Goal: Transaction & Acquisition: Purchase product/service

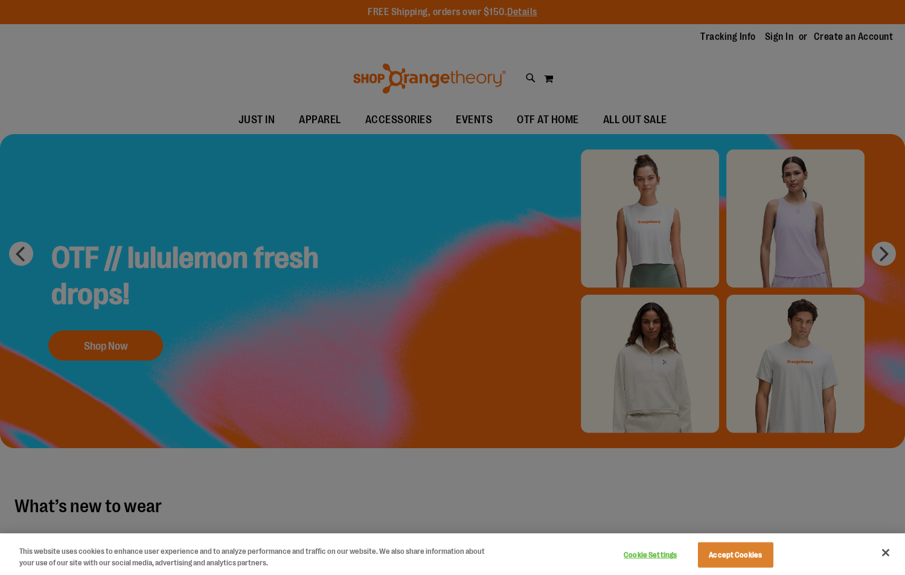
click at [899, 551] on div "This website uses cookies to enhance user experience and to analyze performance…" at bounding box center [452, 554] width 905 height 42
click at [721, 557] on button "Accept Cookies" at bounding box center [735, 554] width 75 height 25
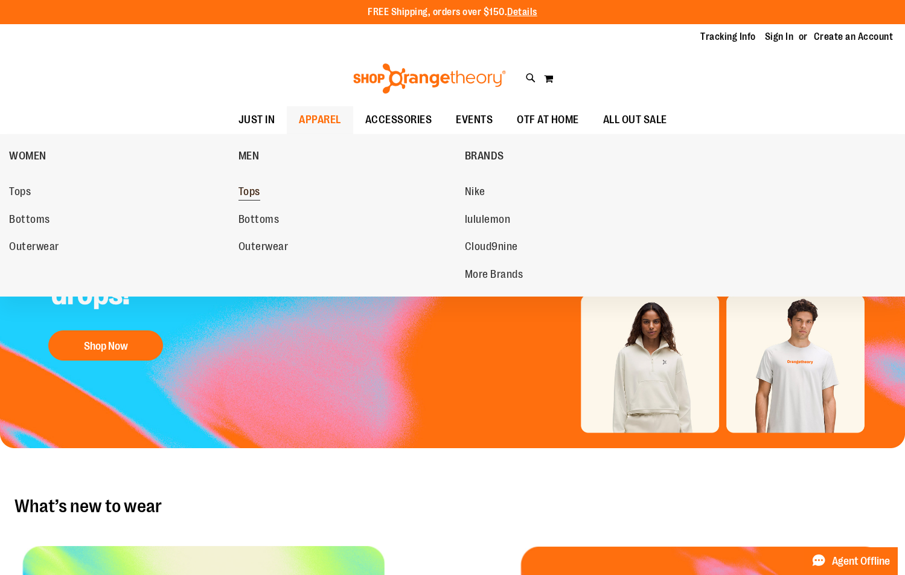
click at [260, 197] on span "Tops" at bounding box center [250, 192] width 22 height 15
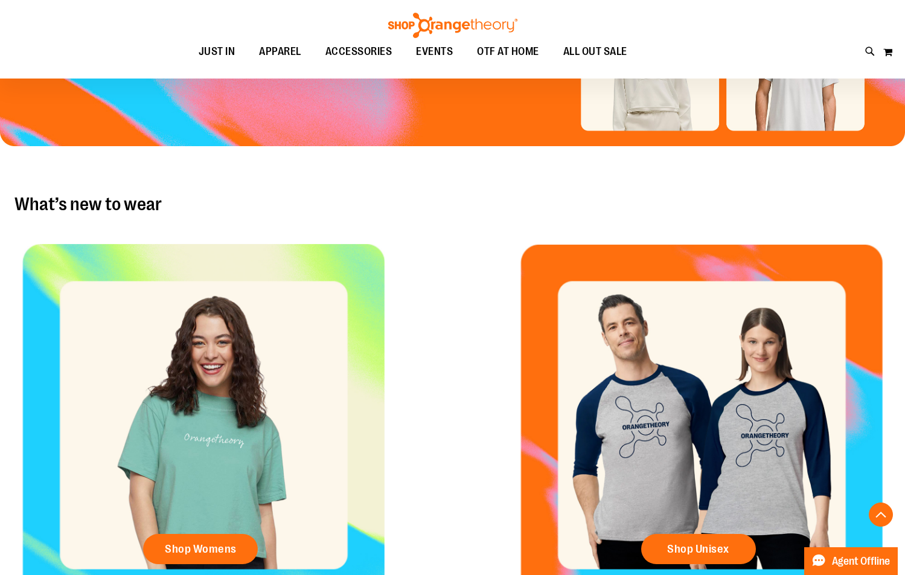
scroll to position [355, 0]
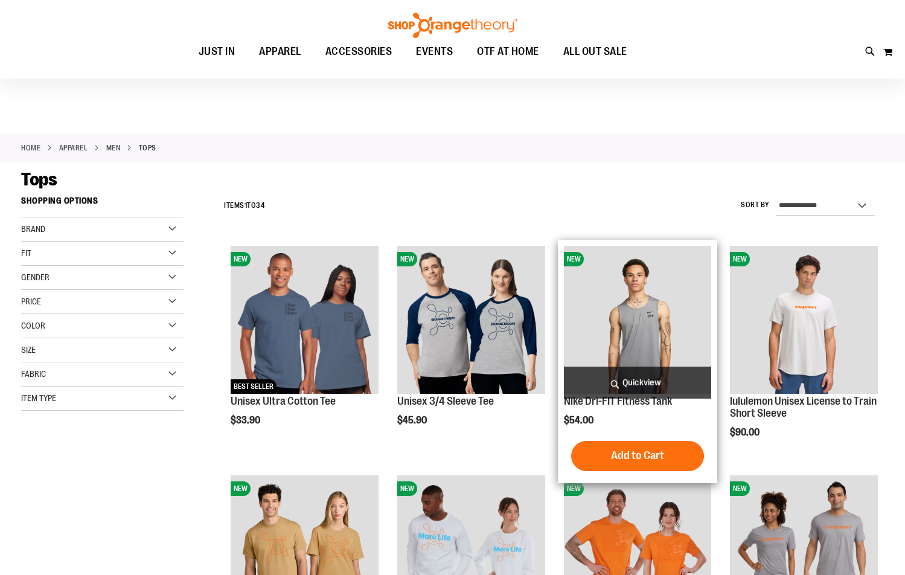
scroll to position [181, 0]
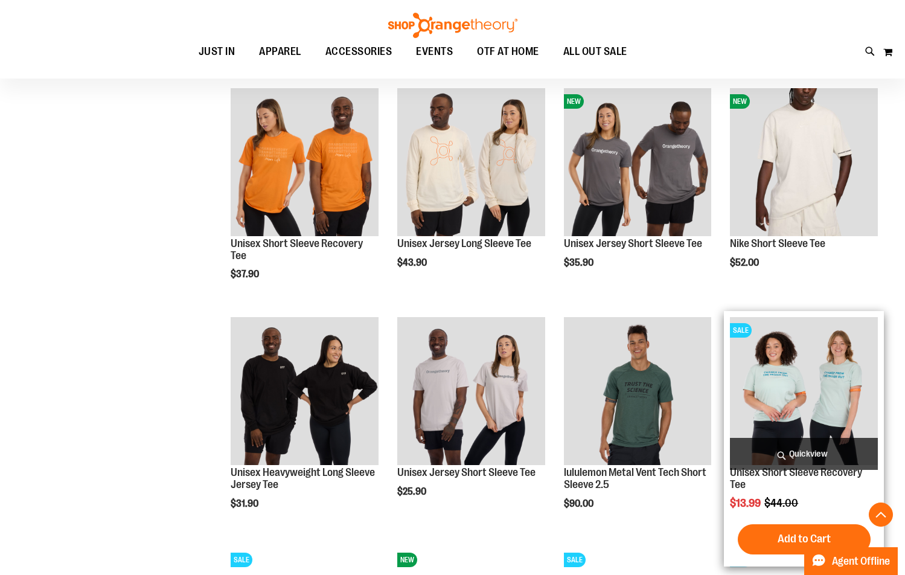
scroll to position [966, 0]
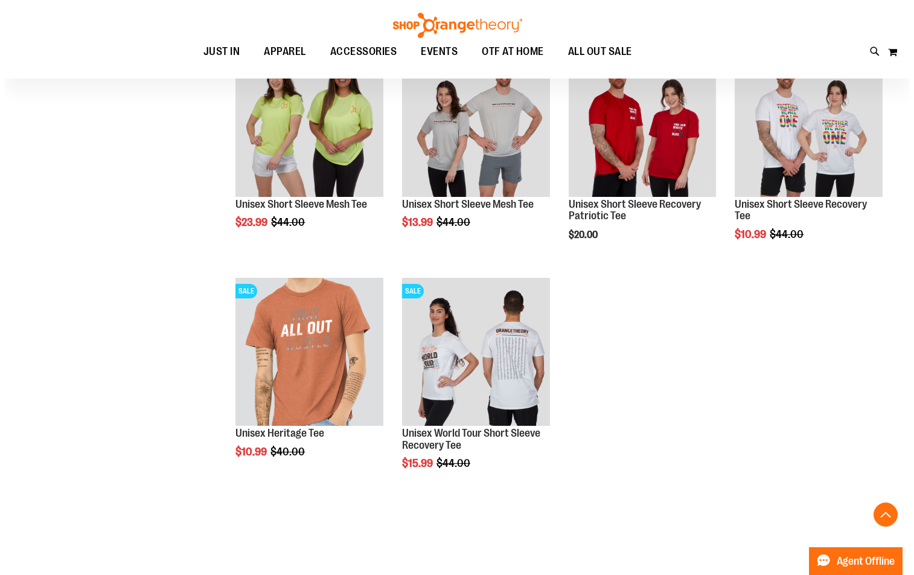
scroll to position [1811, 0]
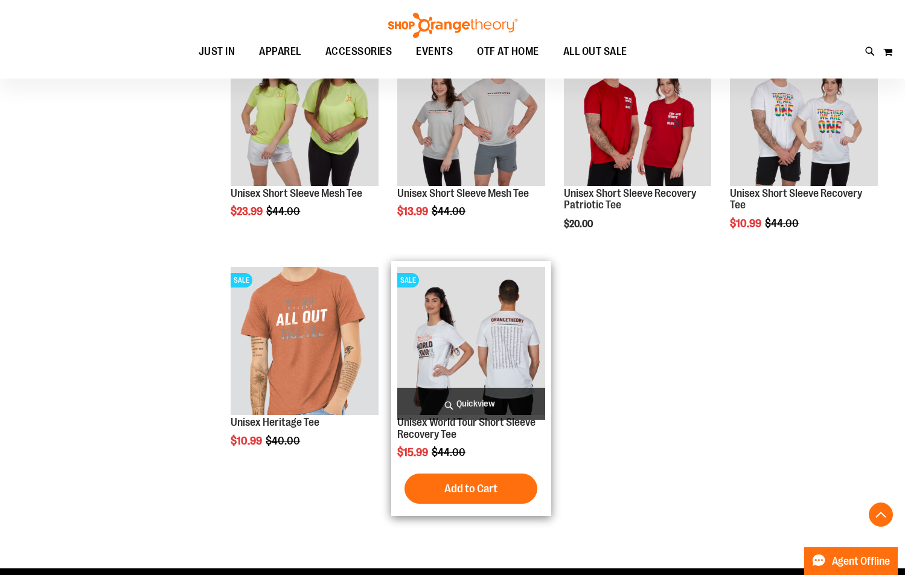
click at [484, 406] on span "Quickview" at bounding box center [471, 404] width 148 height 32
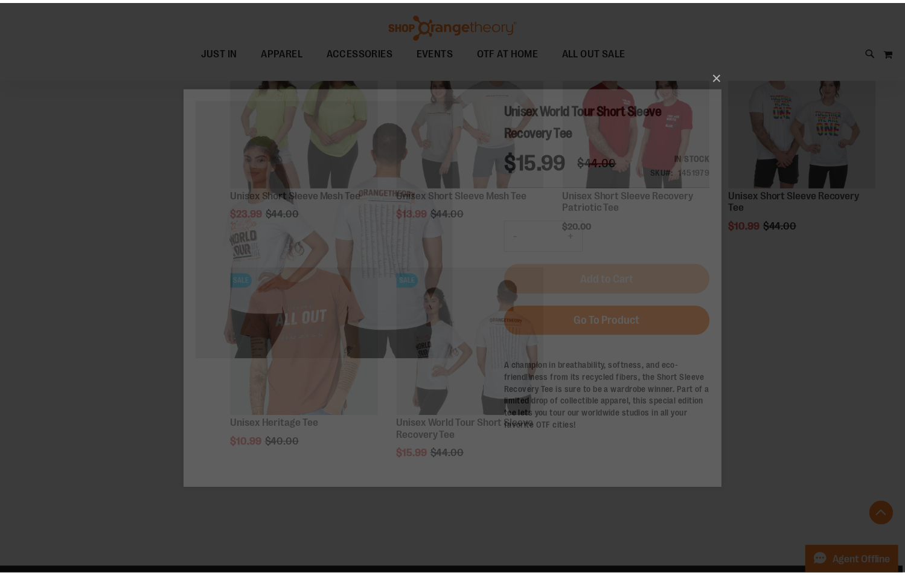
scroll to position [0, 0]
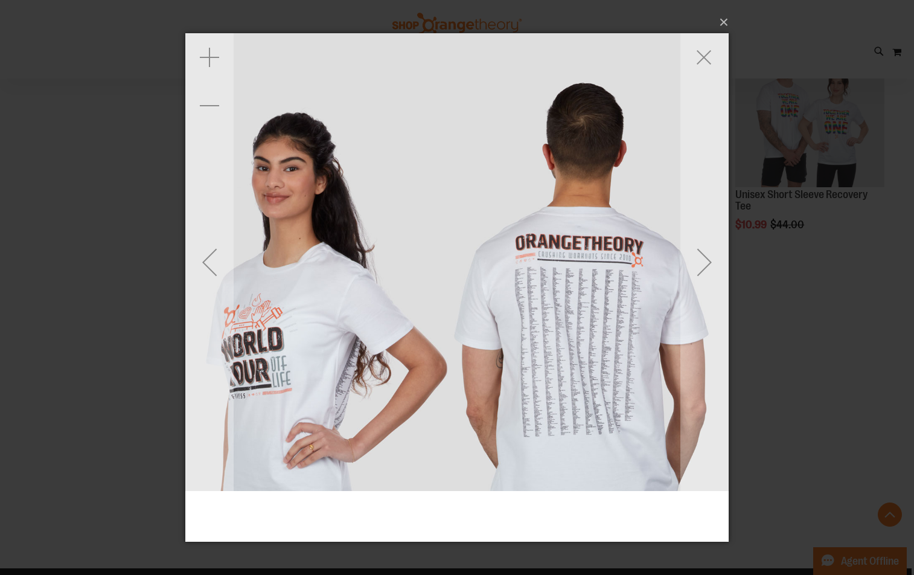
drag, startPoint x: 595, startPoint y: 338, endPoint x: 494, endPoint y: 350, distance: 102.1
click at [494, 350] on img "carousel" at bounding box center [436, 325] width 585 height 585
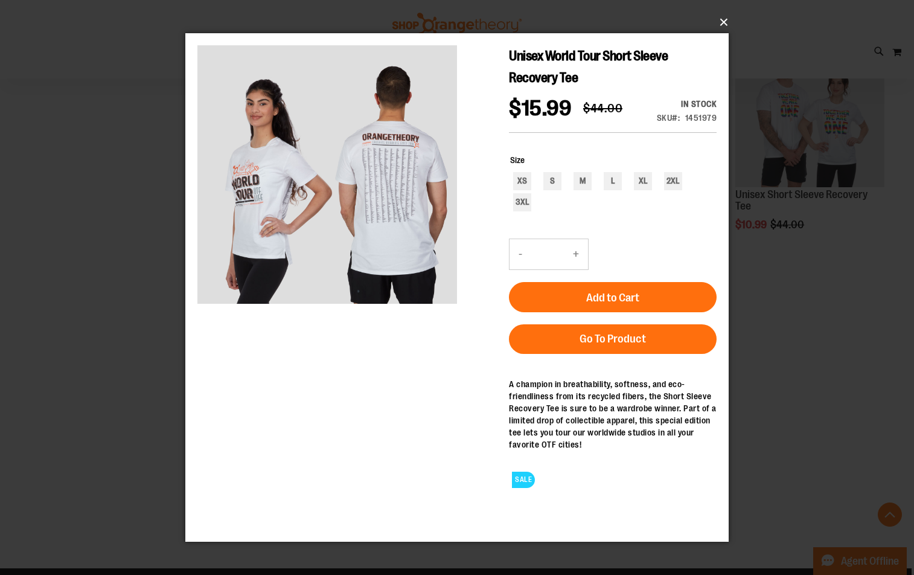
click at [720, 22] on button "×" at bounding box center [460, 22] width 543 height 27
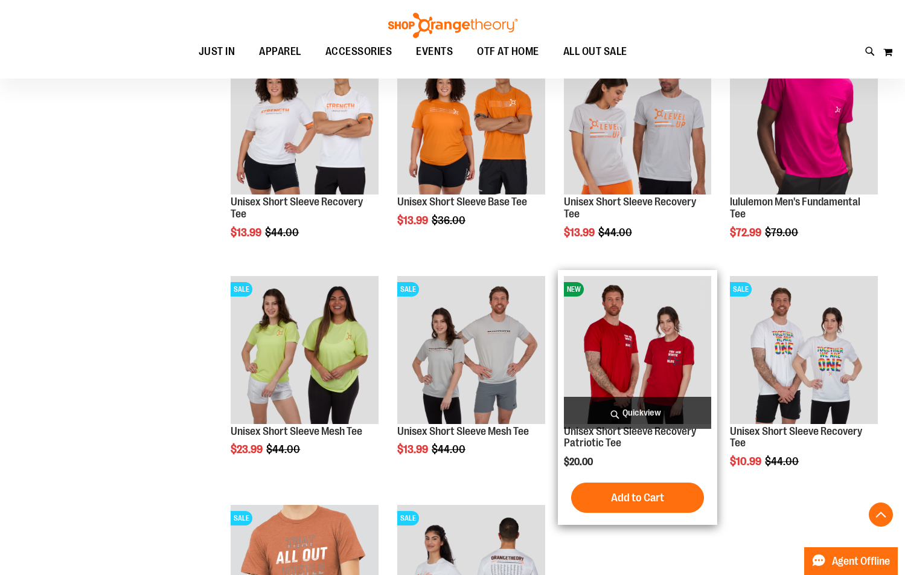
scroll to position [1932, 0]
